Goal: Entertainment & Leisure: Consume media (video, audio)

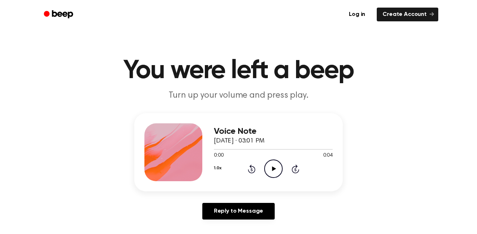
click at [271, 170] on icon "Play Audio" at bounding box center [273, 169] width 18 height 18
click at [266, 167] on icon "Play Audio" at bounding box center [273, 169] width 18 height 18
click at [276, 163] on icon "Play Audio" at bounding box center [273, 169] width 18 height 18
click at [276, 163] on icon "Pause Audio" at bounding box center [273, 169] width 18 height 18
click at [276, 163] on icon "Play Audio" at bounding box center [273, 169] width 18 height 18
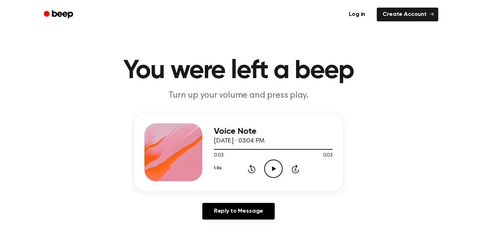
click at [275, 164] on icon "Play Audio" at bounding box center [273, 169] width 18 height 18
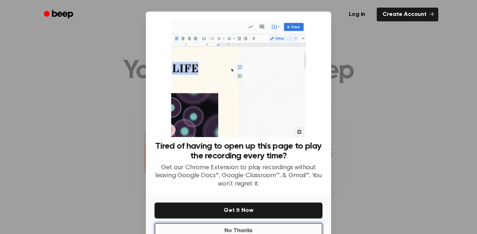
click at [274, 232] on button "No Thanks" at bounding box center [238, 231] width 168 height 16
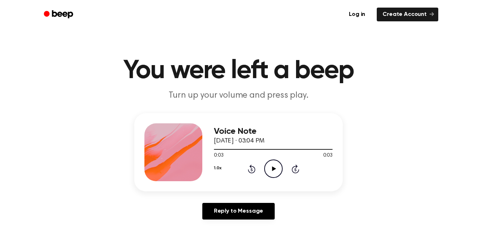
click at [274, 165] on icon "Play Audio" at bounding box center [273, 169] width 18 height 18
click at [267, 169] on icon "Play Audio" at bounding box center [273, 169] width 18 height 18
click at [272, 164] on icon "Play Audio" at bounding box center [273, 169] width 18 height 18
click at [270, 169] on icon "Play Audio" at bounding box center [273, 169] width 18 height 18
click at [269, 170] on icon "Play Audio" at bounding box center [273, 169] width 18 height 18
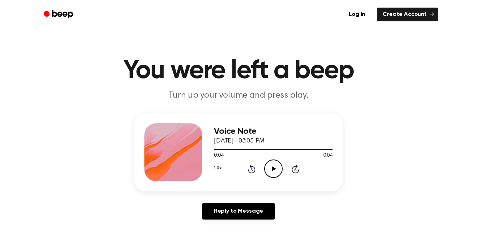
click at [269, 170] on icon "Play Audio" at bounding box center [273, 169] width 18 height 18
click at [269, 164] on icon "Play Audio" at bounding box center [273, 169] width 18 height 18
click at [273, 164] on icon "Play Audio" at bounding box center [273, 169] width 18 height 18
click at [271, 169] on icon "Play Audio" at bounding box center [273, 169] width 18 height 18
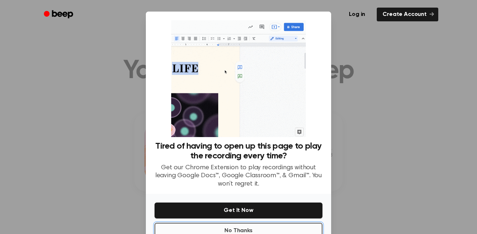
click at [251, 234] on button "No Thanks" at bounding box center [238, 231] width 168 height 16
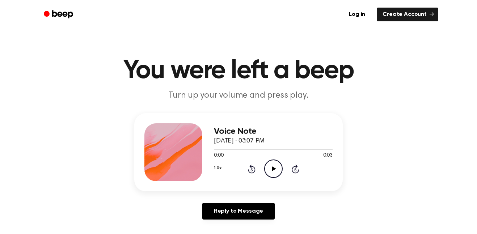
click at [274, 164] on icon "Play Audio" at bounding box center [273, 169] width 18 height 18
click at [270, 174] on icon "Play Audio" at bounding box center [273, 169] width 18 height 18
